Goal: Information Seeking & Learning: Learn about a topic

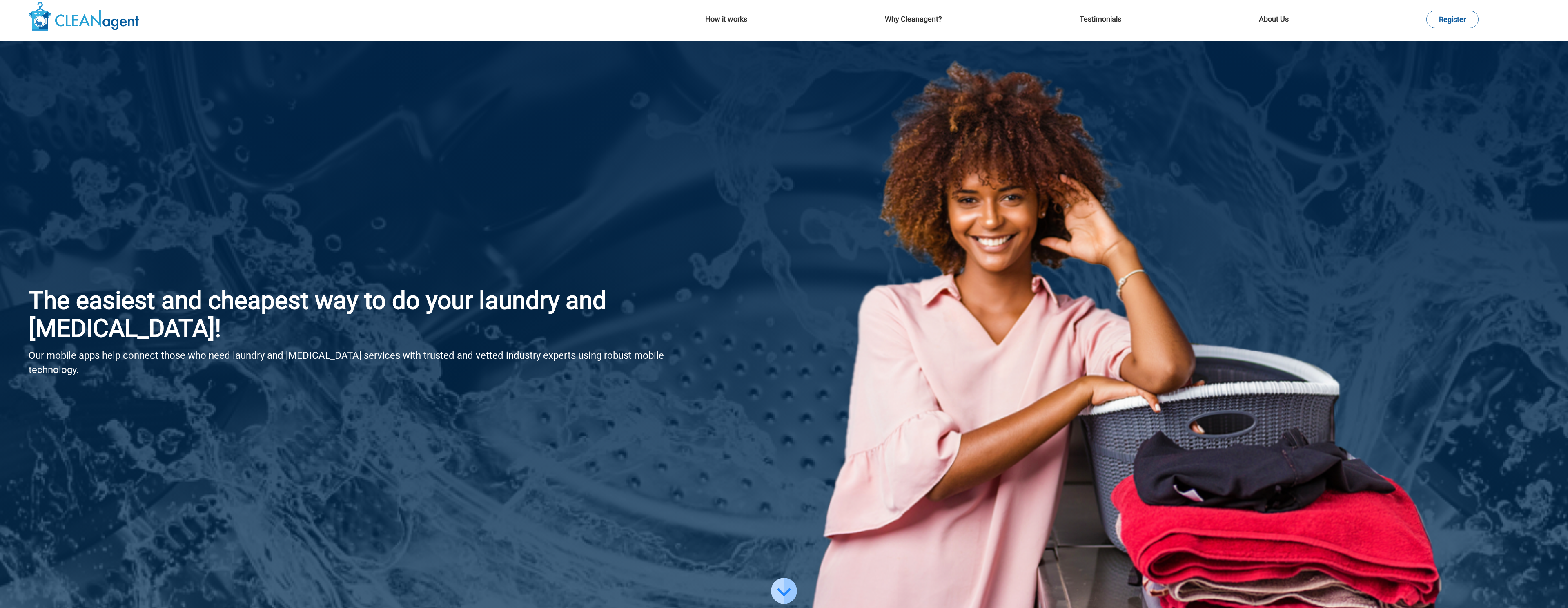
click at [1276, 11] on nav "How it works Why Cleanagent? Testimonials About Us Register" at bounding box center [784, 20] width 1568 height 41
click at [1276, 18] on link "About Us" at bounding box center [1274, 19] width 30 height 9
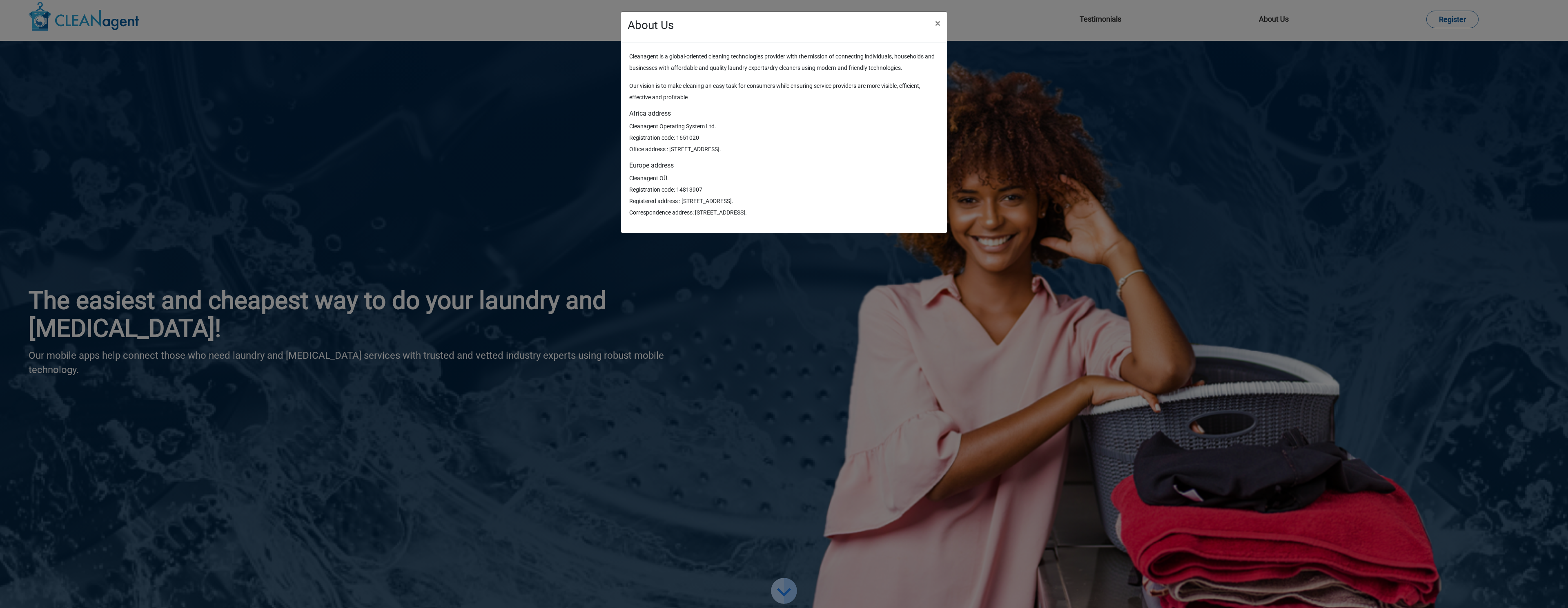
click at [1049, 142] on div "About Us × Cleanagent is a global-oriented cleaning technologies provider with …" at bounding box center [784, 304] width 1568 height 608
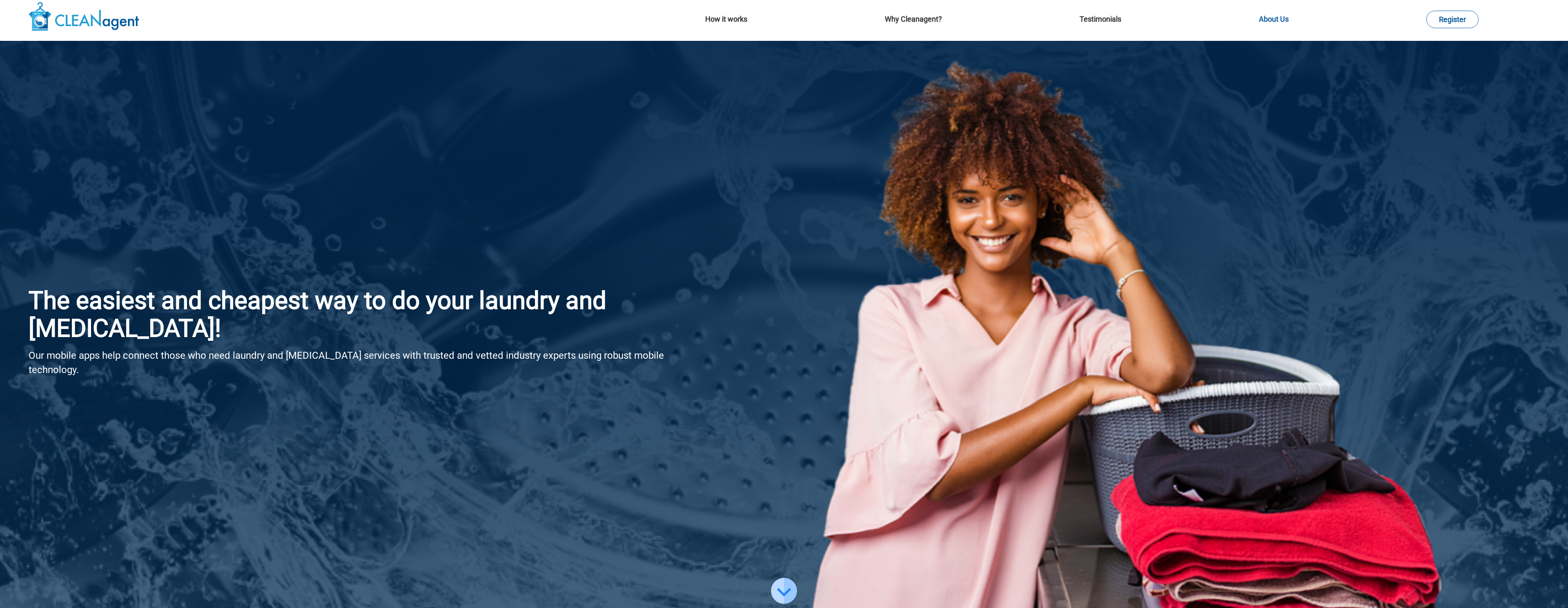
click at [1262, 19] on link "About Us" at bounding box center [1274, 19] width 30 height 9
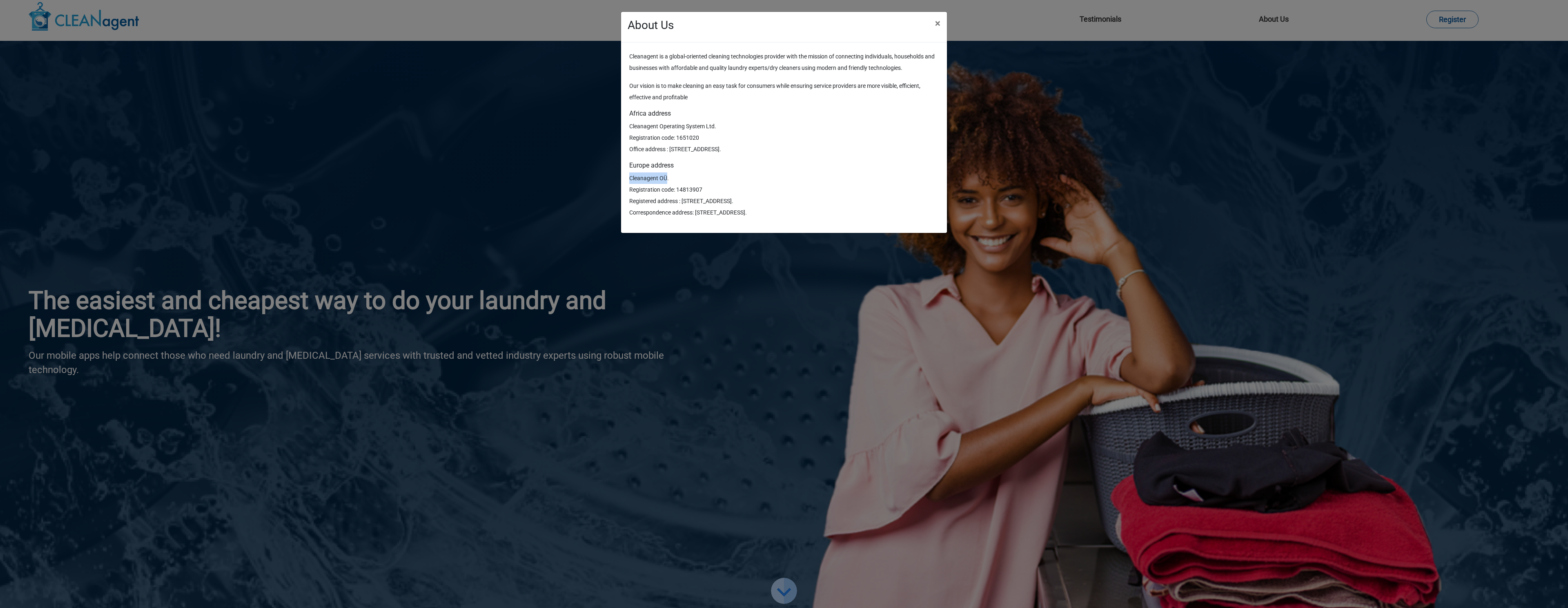
drag, startPoint x: 666, startPoint y: 178, endPoint x: 629, endPoint y: 181, distance: 37.1
click at [629, 181] on p "Cleanagent OÜ. Registration code: 14813907 Registered address : [STREET_ADDRESS…" at bounding box center [784, 195] width 310 height 46
copy p "Cleanagent OÜ"
click at [1031, 96] on div "About Us × Cleanagent is a global-oriented cleaning technologies provider with …" at bounding box center [784, 304] width 1568 height 608
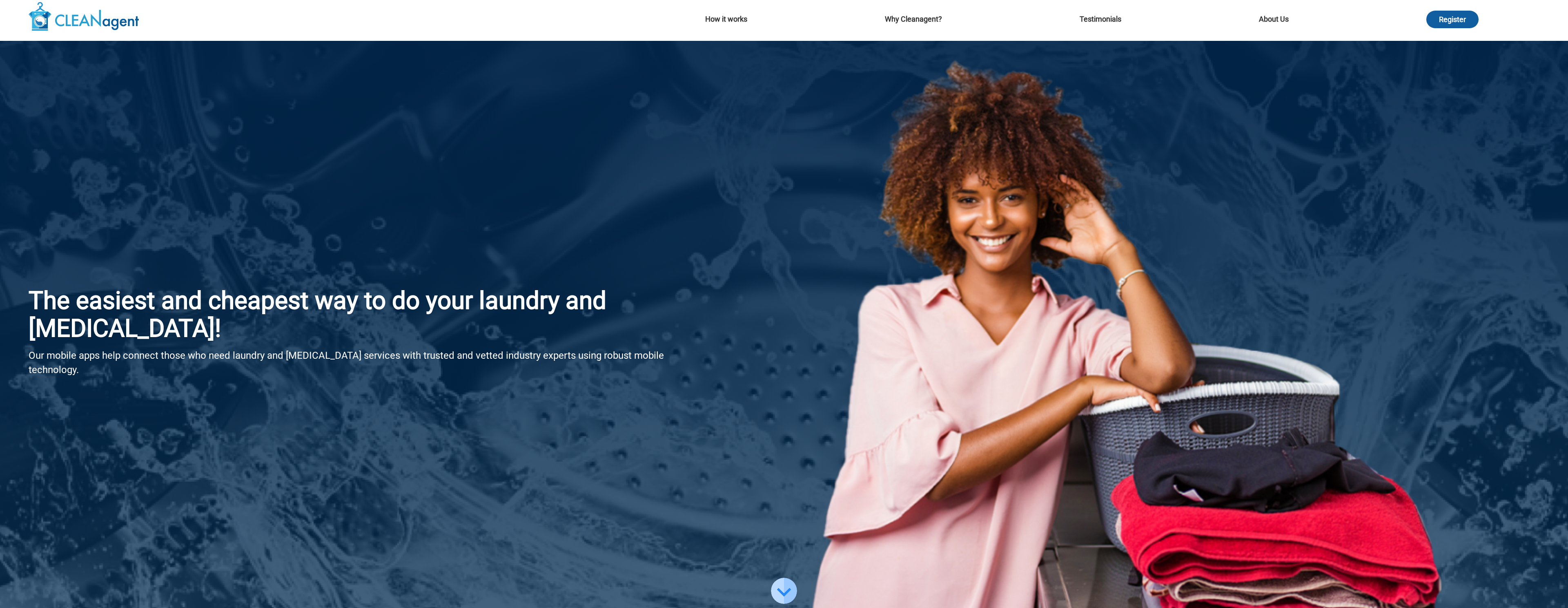
click at [1436, 17] on link "Register" at bounding box center [1452, 19] width 52 height 17
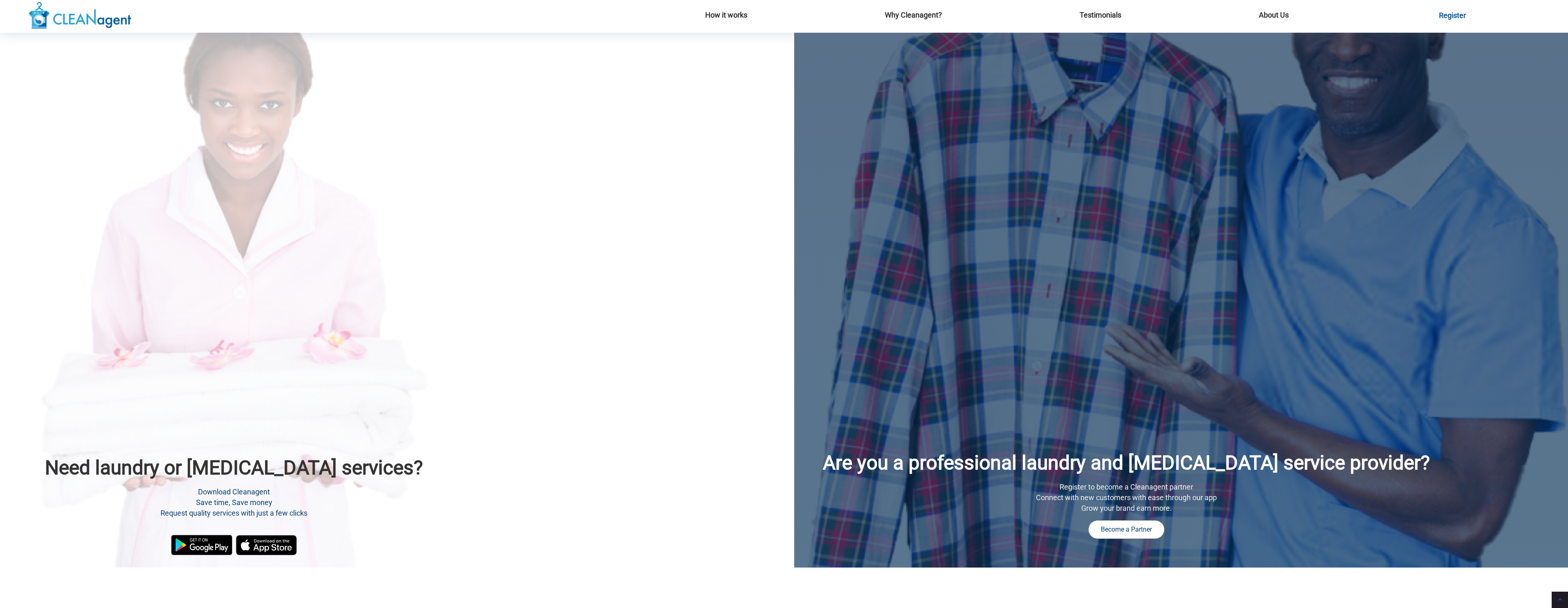
scroll to position [575, 0]
click at [252, 549] on img at bounding box center [266, 544] width 61 height 20
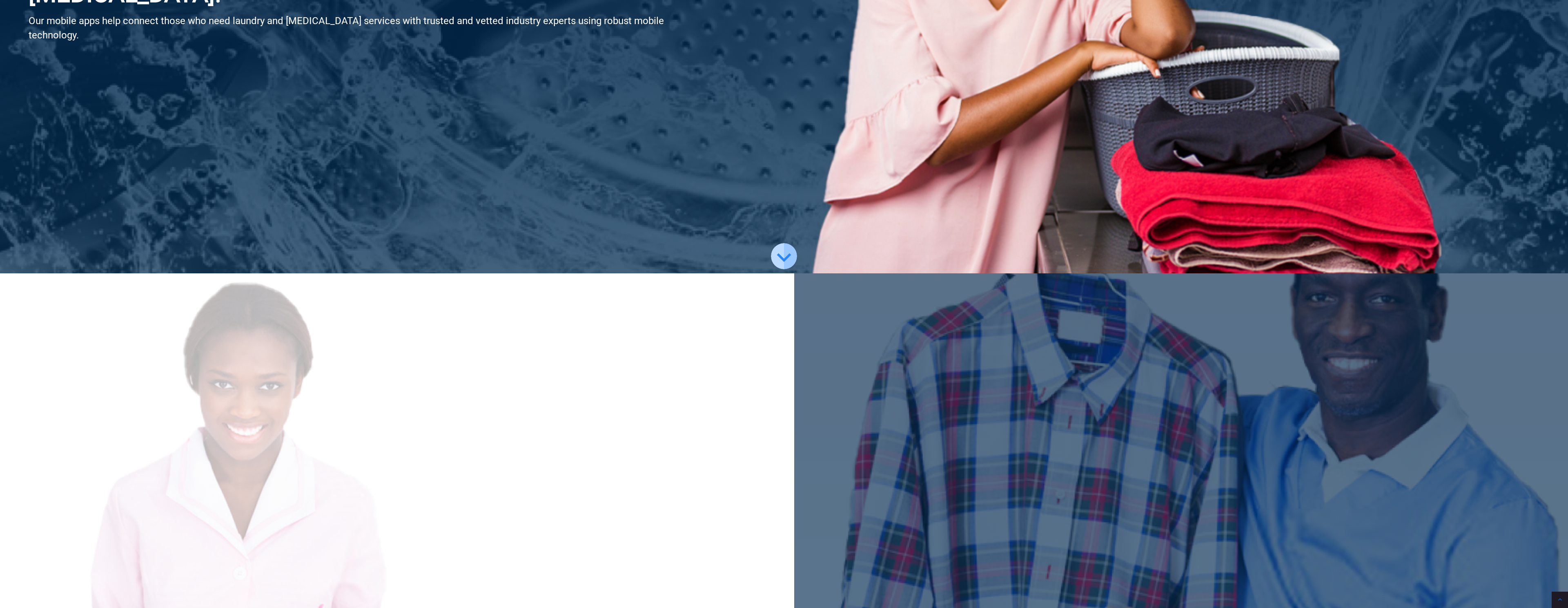
scroll to position [0, 0]
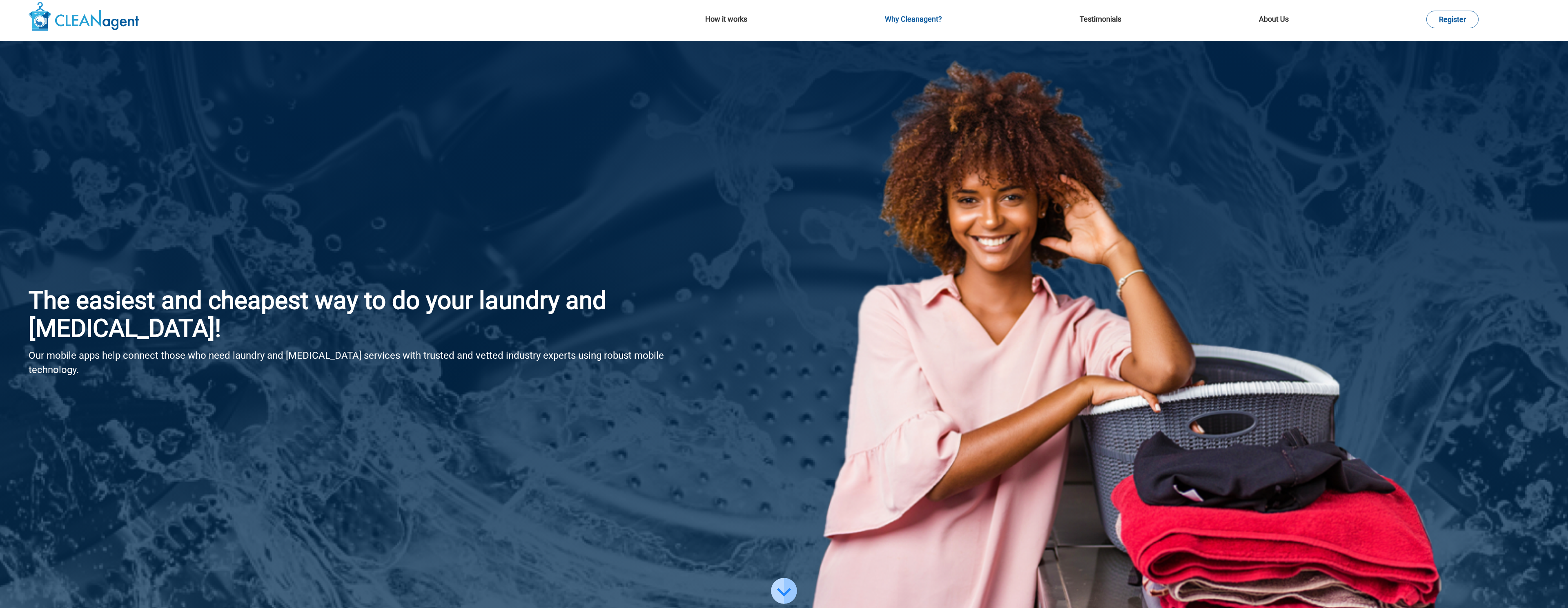
click at [922, 19] on link "Why Cleanagent?" at bounding box center [914, 19] width 57 height 9
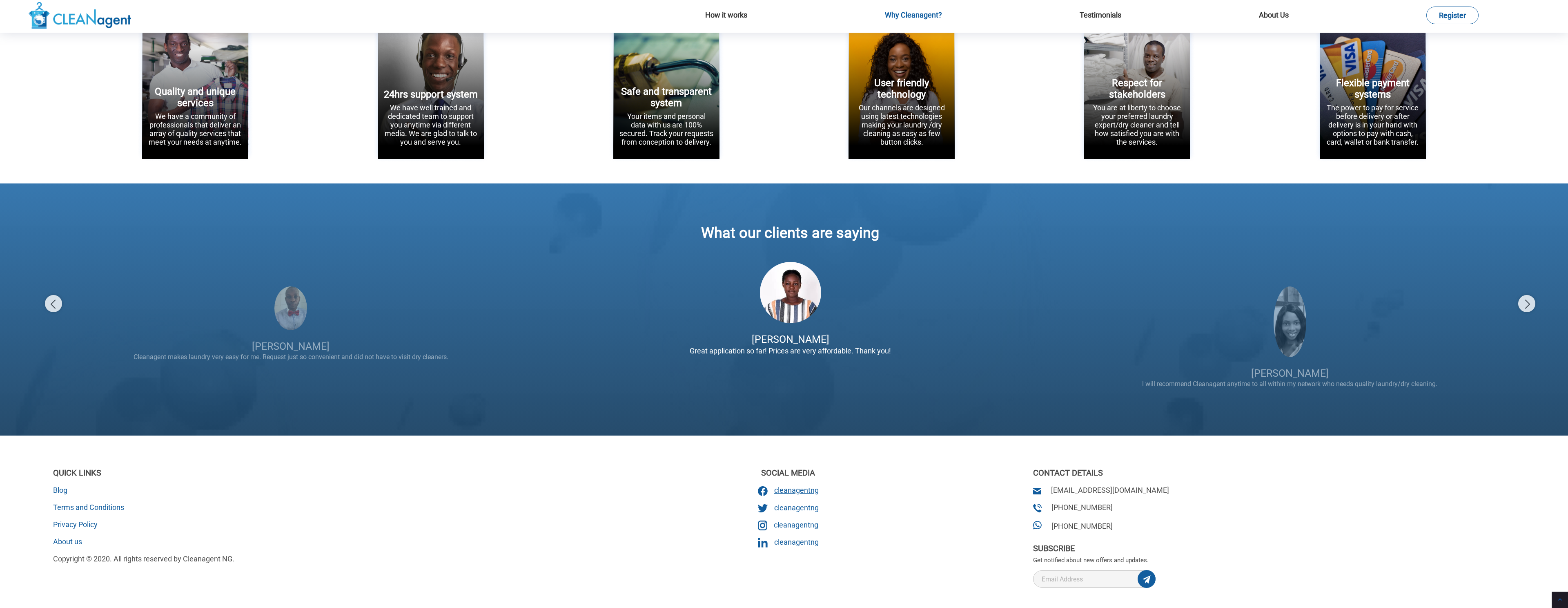
scroll to position [1754, 0]
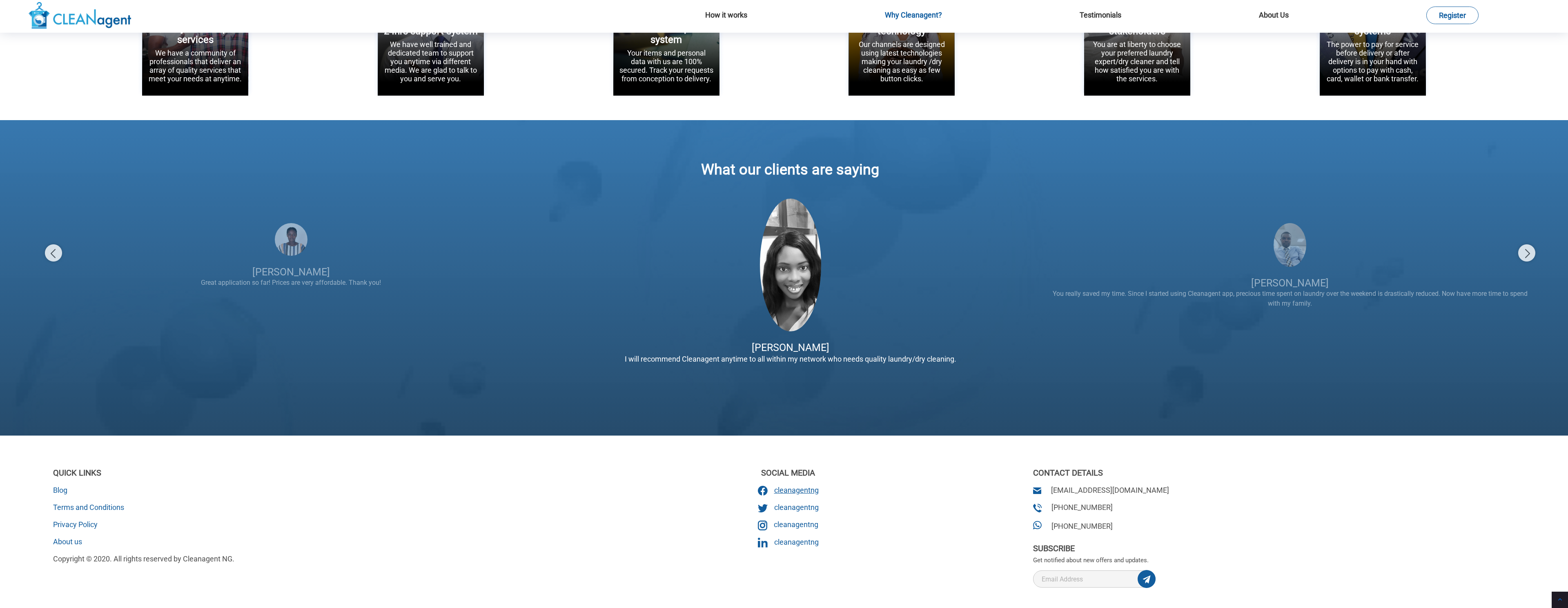
click at [791, 488] on span "cleanagentng" at bounding box center [796, 490] width 44 height 9
click at [792, 508] on span "cleanagentng" at bounding box center [796, 507] width 44 height 9
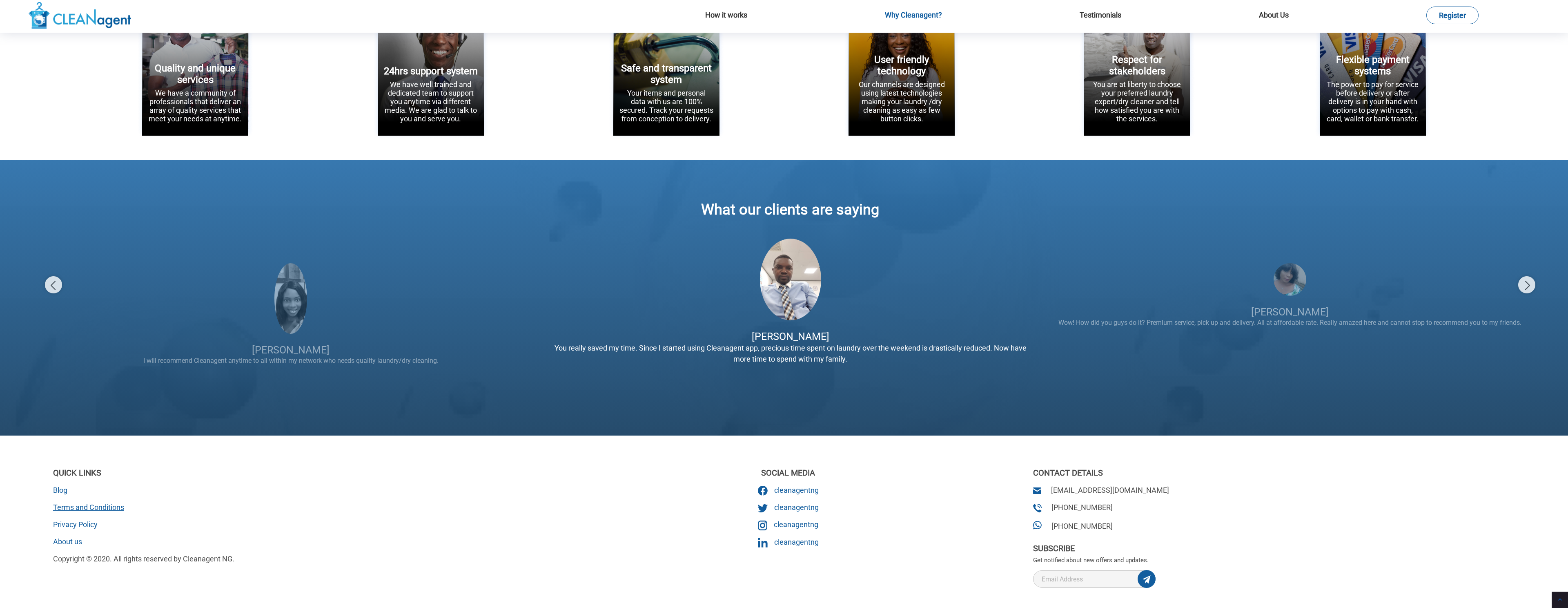
click at [92, 508] on link "Terms and Conditions" at bounding box center [88, 507] width 71 height 9
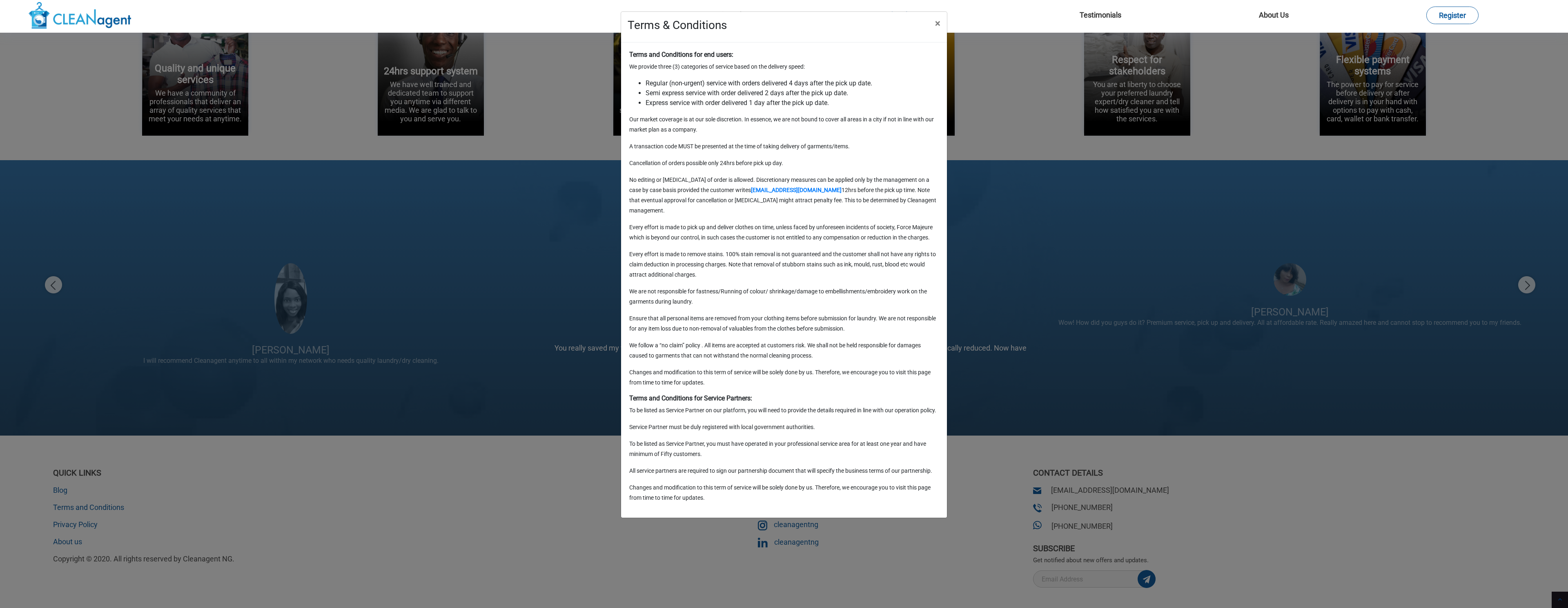
scroll to position [1694, 0]
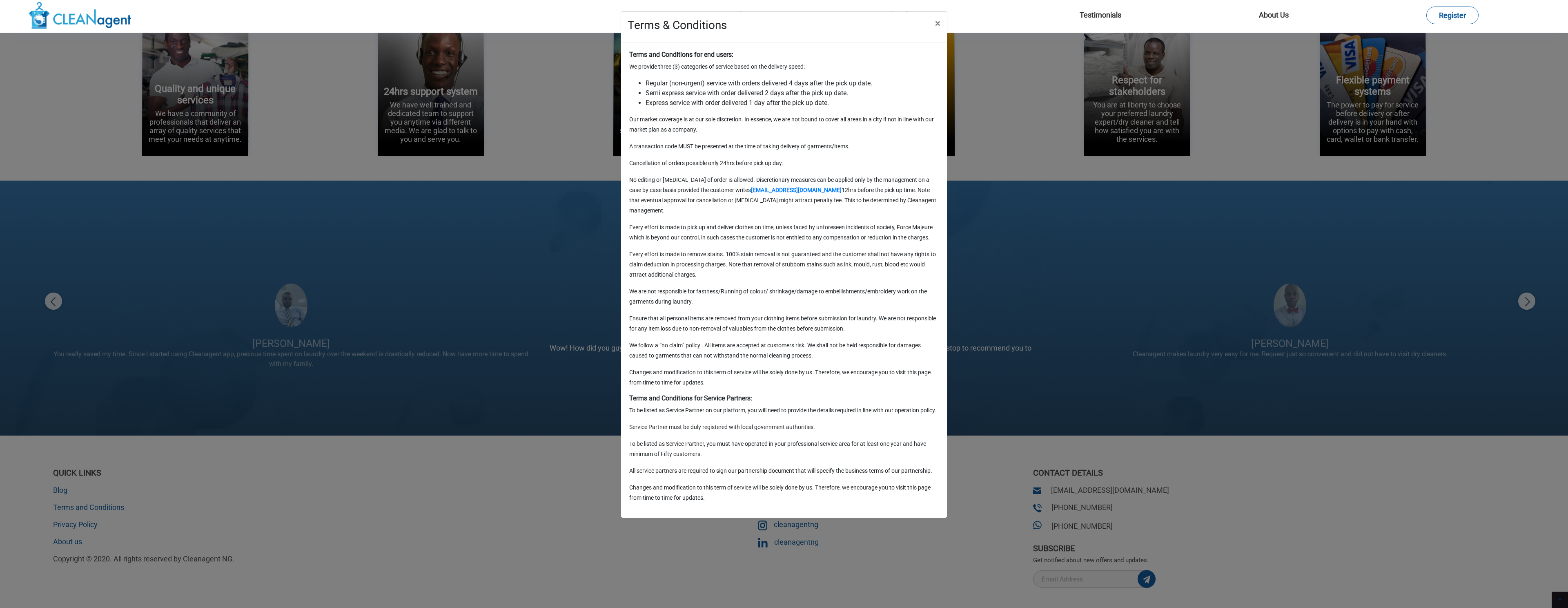
click at [592, 404] on div "Terms & Conditions × Terms and Conditions for end users: We provide three (3) c…" at bounding box center [784, 304] width 1568 height 608
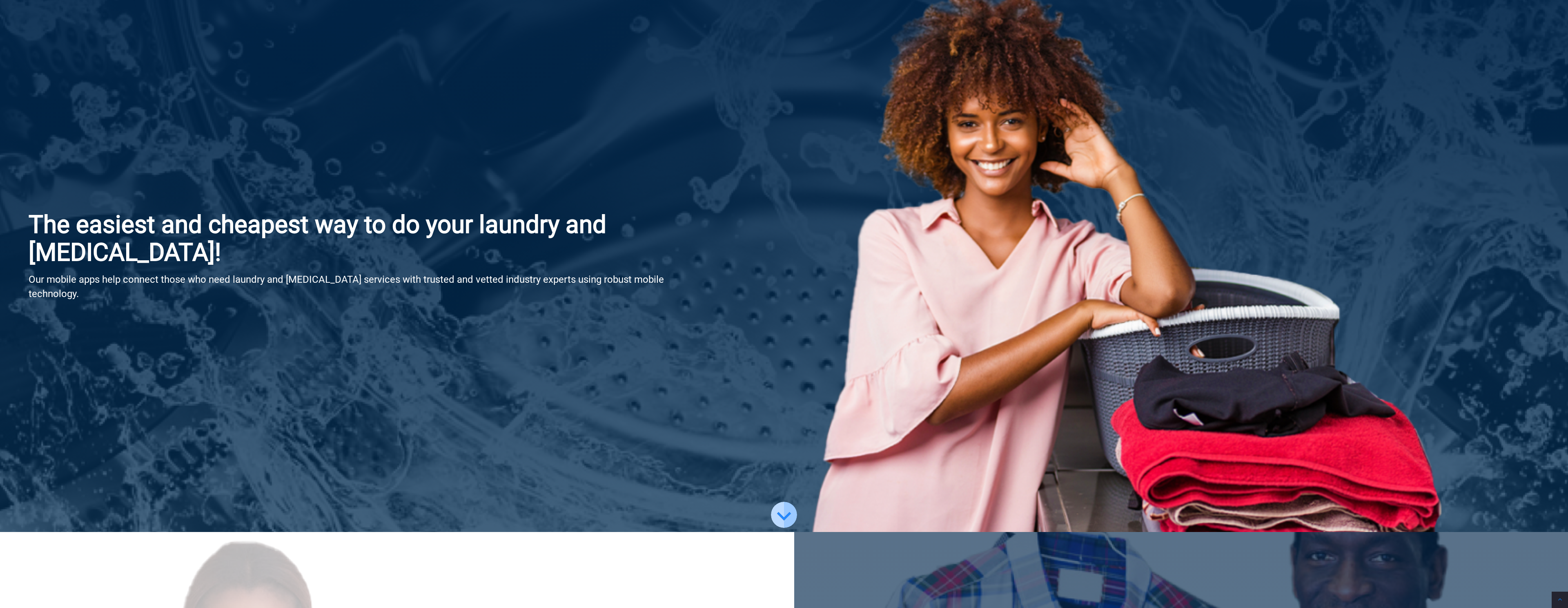
scroll to position [0, 0]
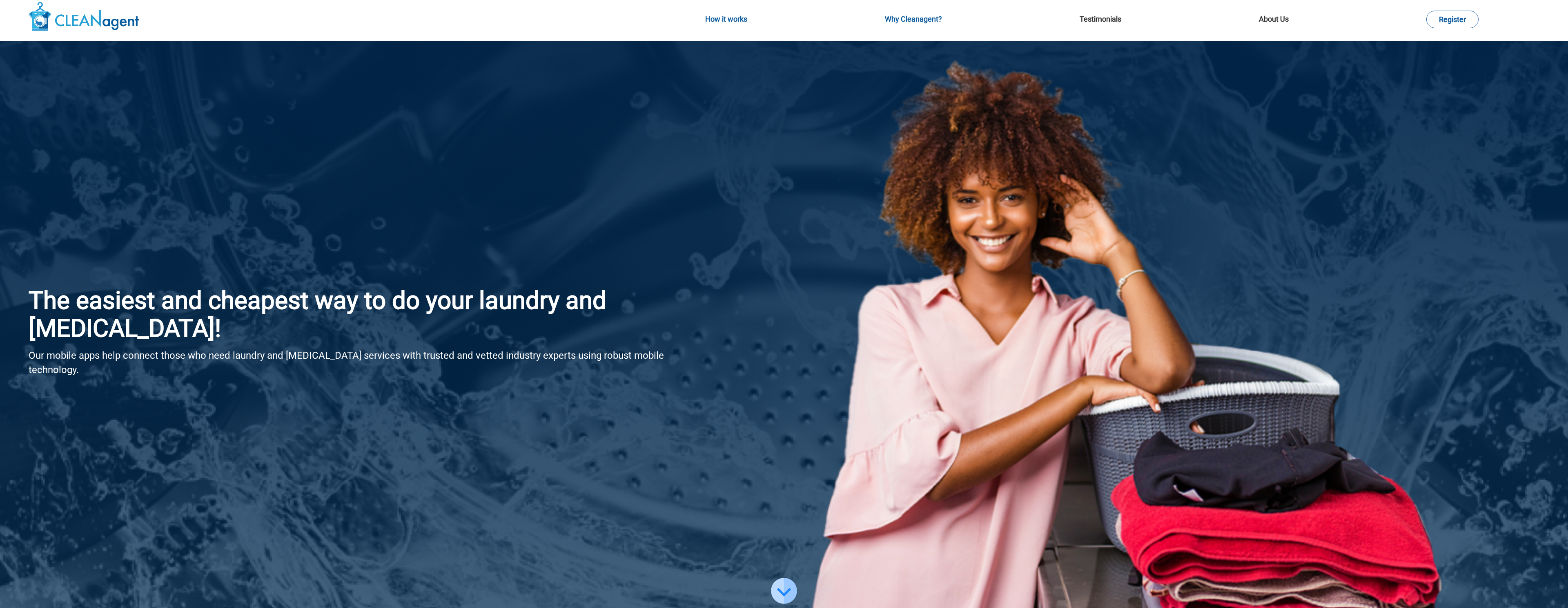
click at [734, 17] on link "How it works" at bounding box center [726, 19] width 42 height 9
click at [1106, 14] on nav "How it works Why Cleanagent? Testimonials About Us Register" at bounding box center [784, 20] width 1568 height 41
click at [1106, 19] on link "Testimonials" at bounding box center [1100, 19] width 42 height 9
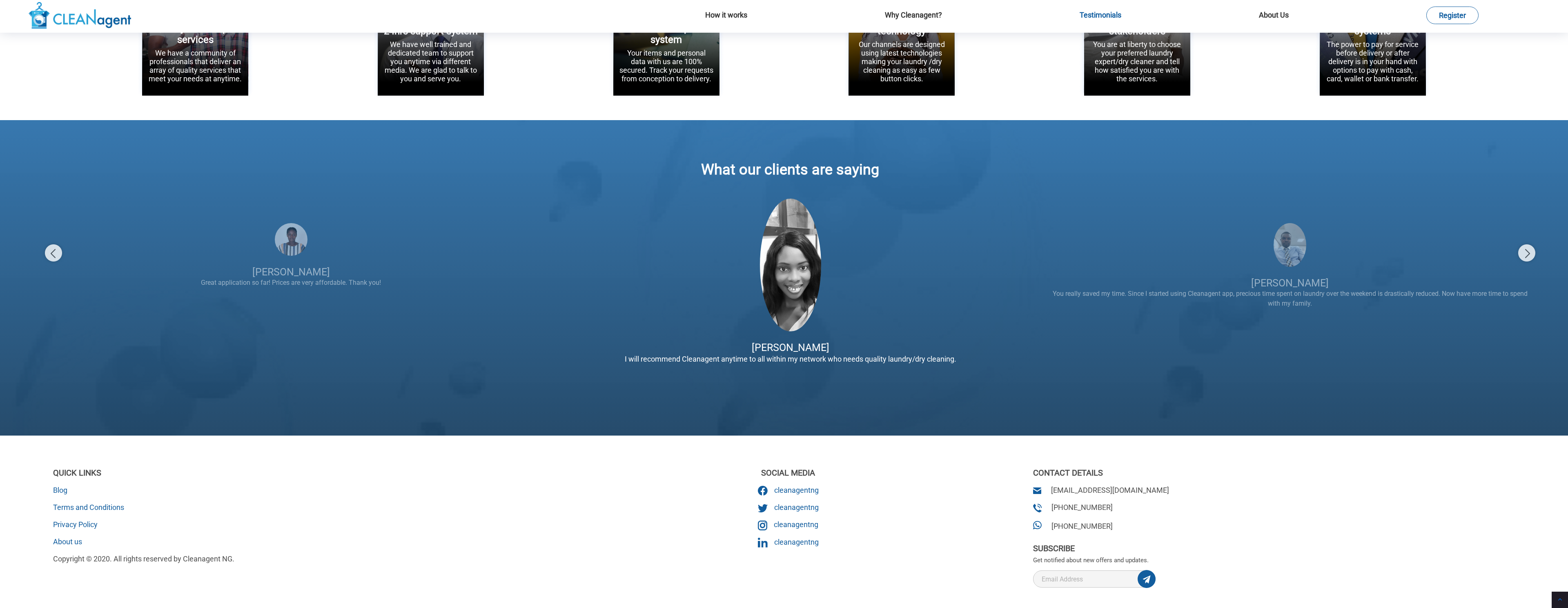
scroll to position [1714, 0]
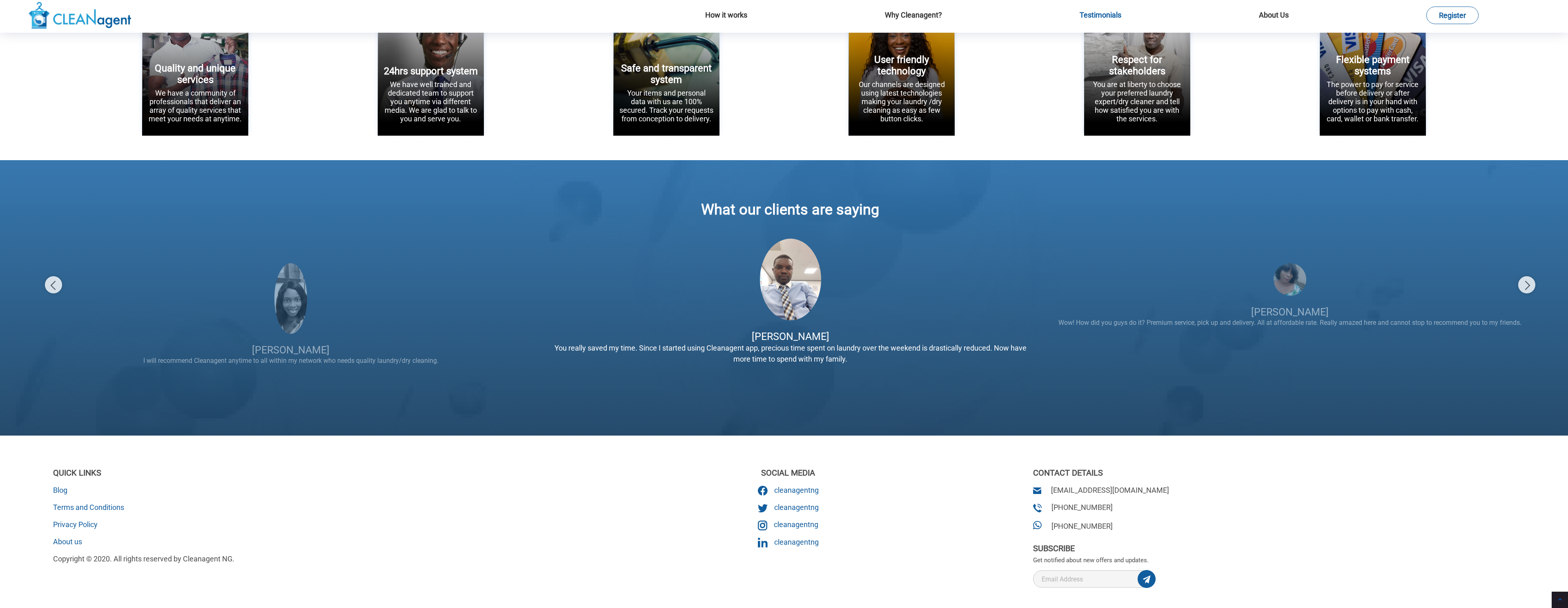
click at [777, 303] on div "[PERSON_NAME] You really saved my time. Since I started using Cleanagent app, p…" at bounding box center [790, 304] width 499 height 148
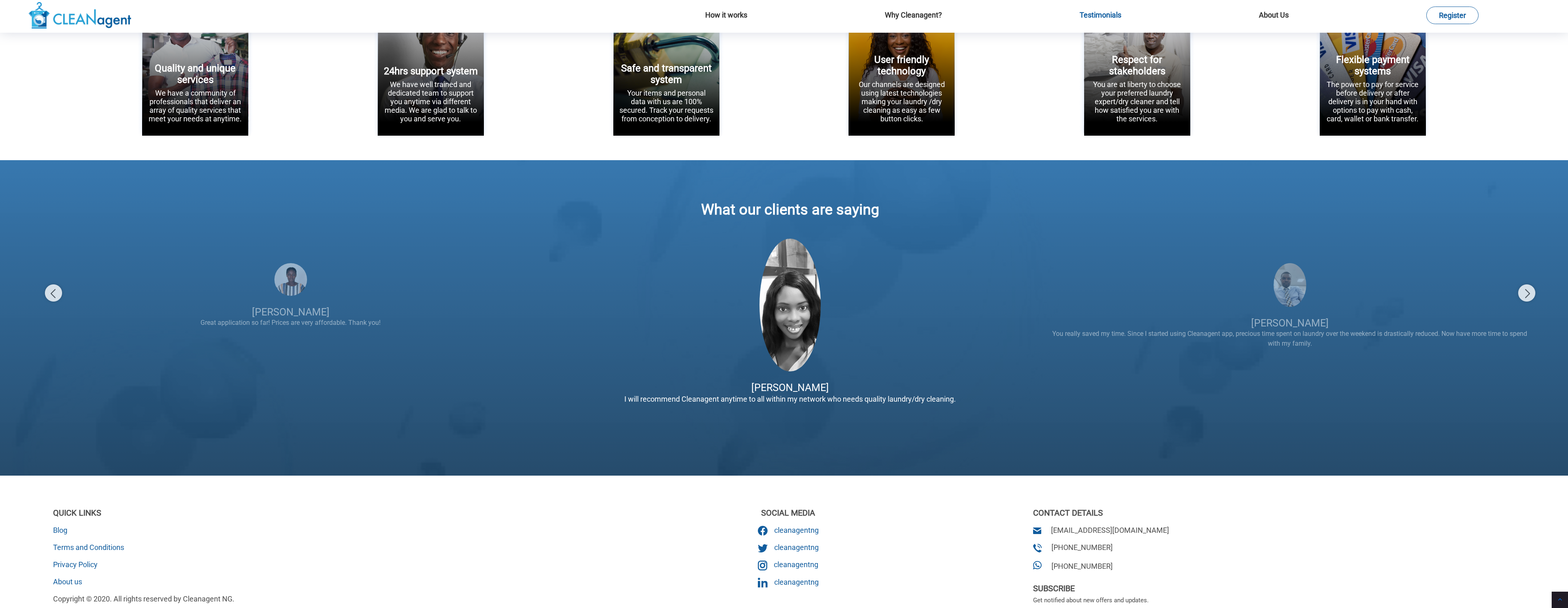
click at [805, 310] on img at bounding box center [790, 305] width 61 height 133
click at [1278, 265] on div "[PERSON_NAME] You really saved my time. Since I started using Cleanagent app, p…" at bounding box center [1289, 309] width 499 height 108
